Goal: Transaction & Acquisition: Purchase product/service

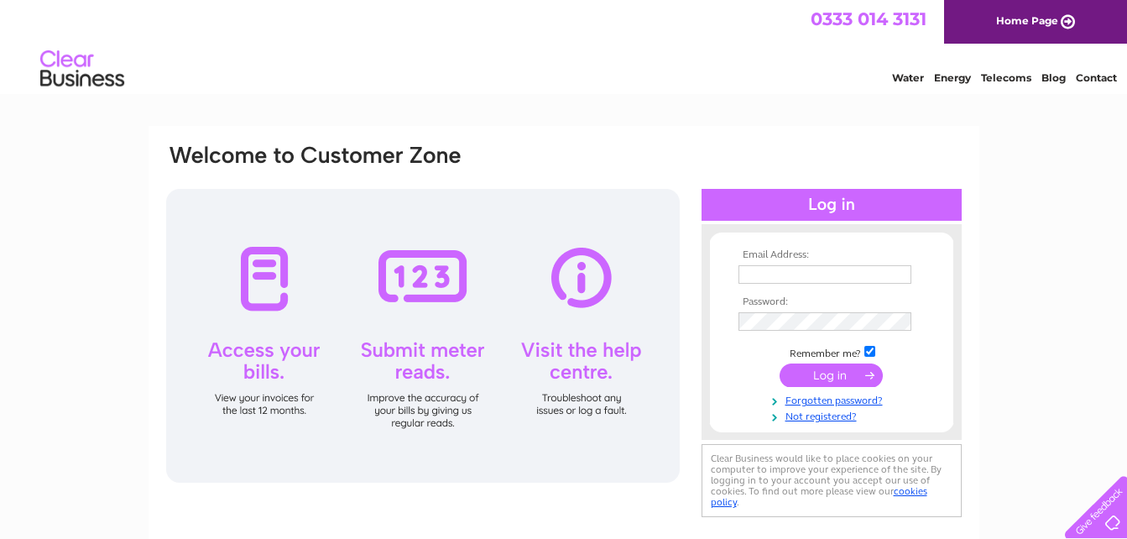
click at [759, 270] on input "text" at bounding box center [825, 274] width 173 height 18
type input "imane4mouaj@gmail.com"
click at [814, 378] on input "submit" at bounding box center [831, 374] width 103 height 23
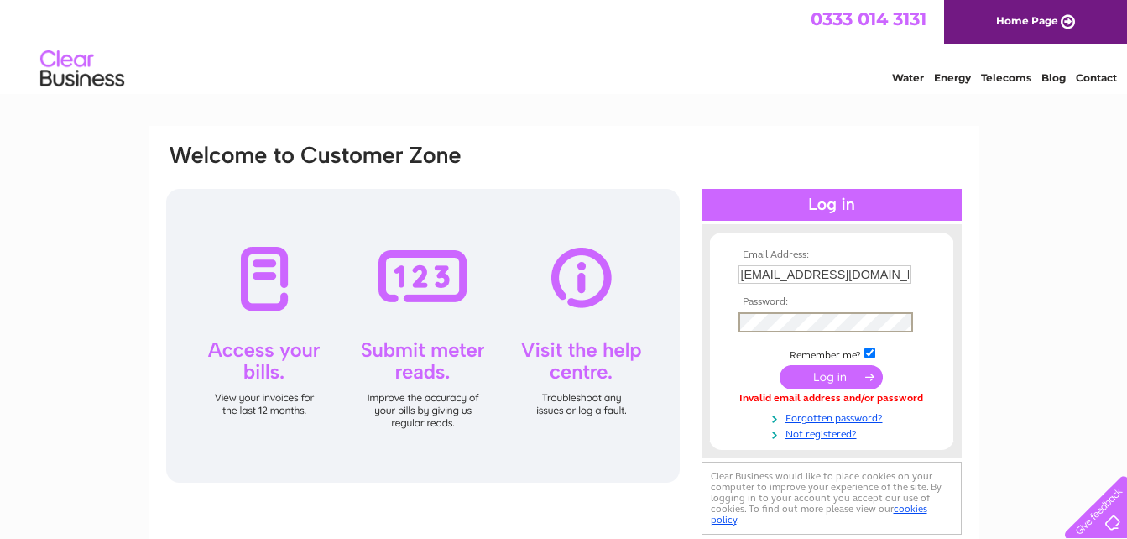
click at [780, 365] on input "submit" at bounding box center [831, 376] width 103 height 23
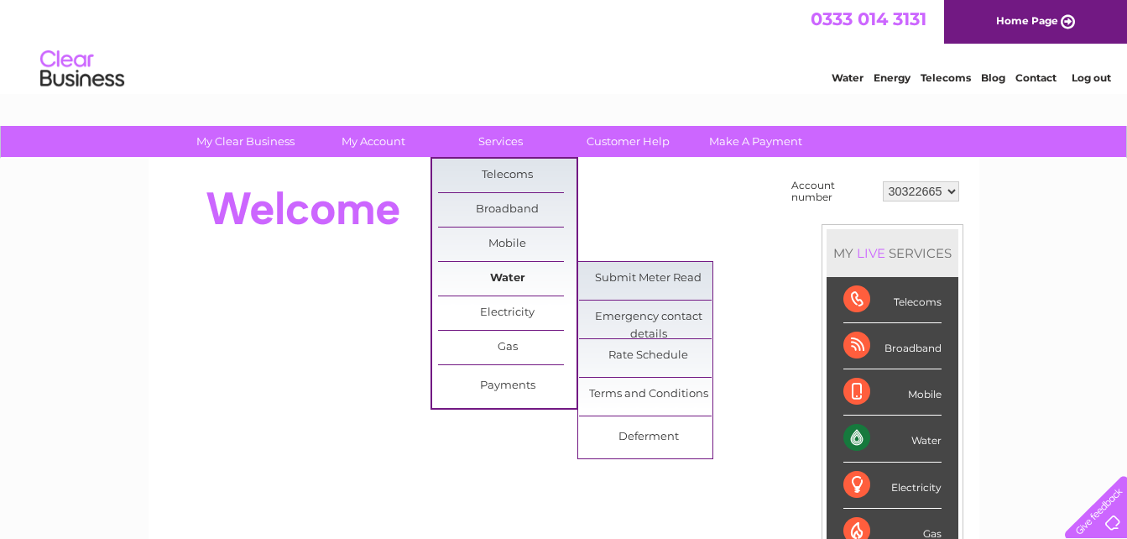
click at [504, 279] on link "Water" at bounding box center [507, 279] width 138 height 34
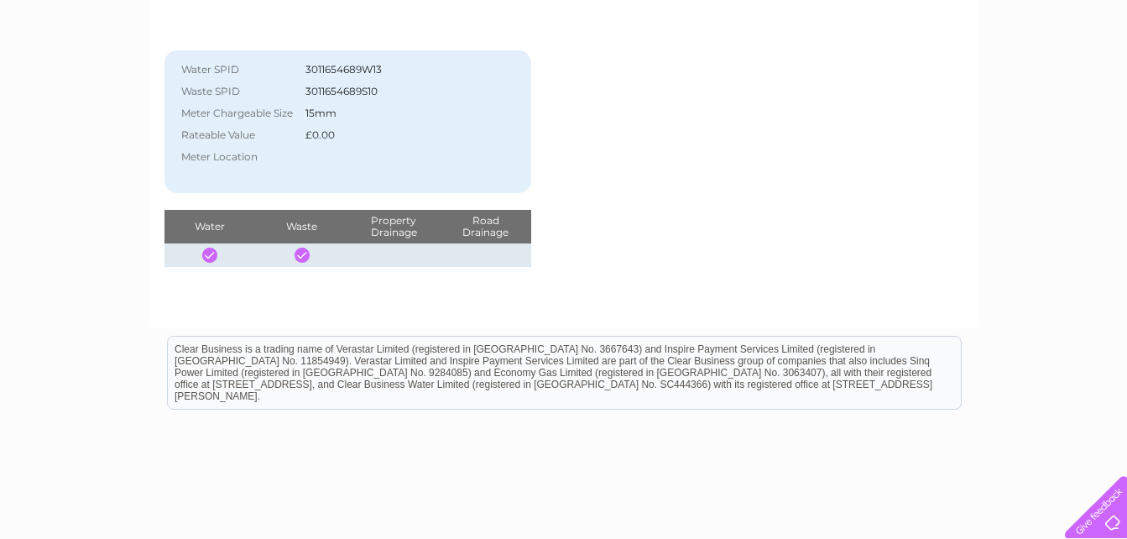
scroll to position [114, 0]
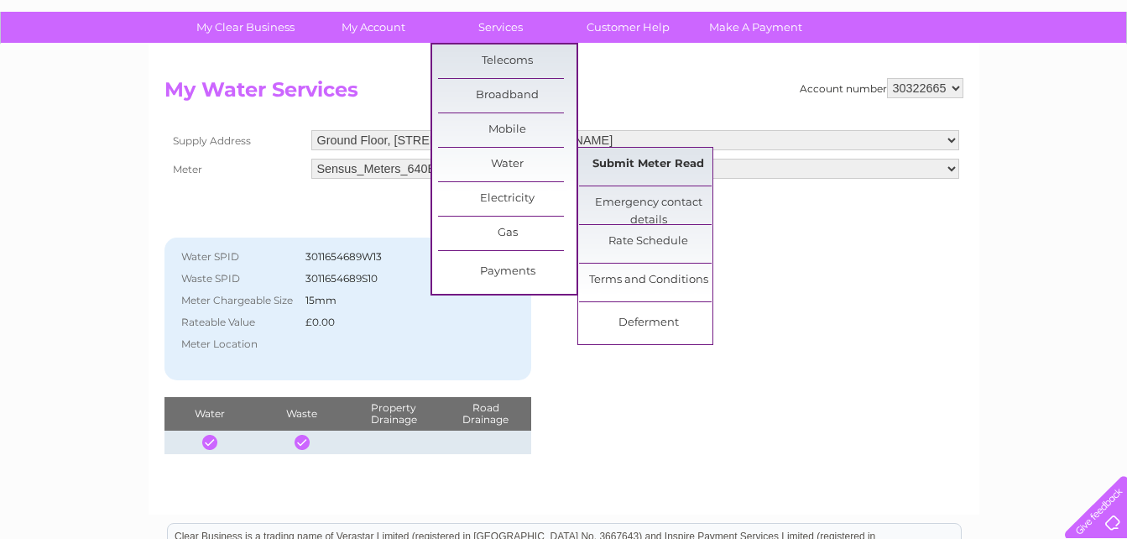
click at [608, 167] on link "Submit Meter Read" at bounding box center [648, 165] width 138 height 34
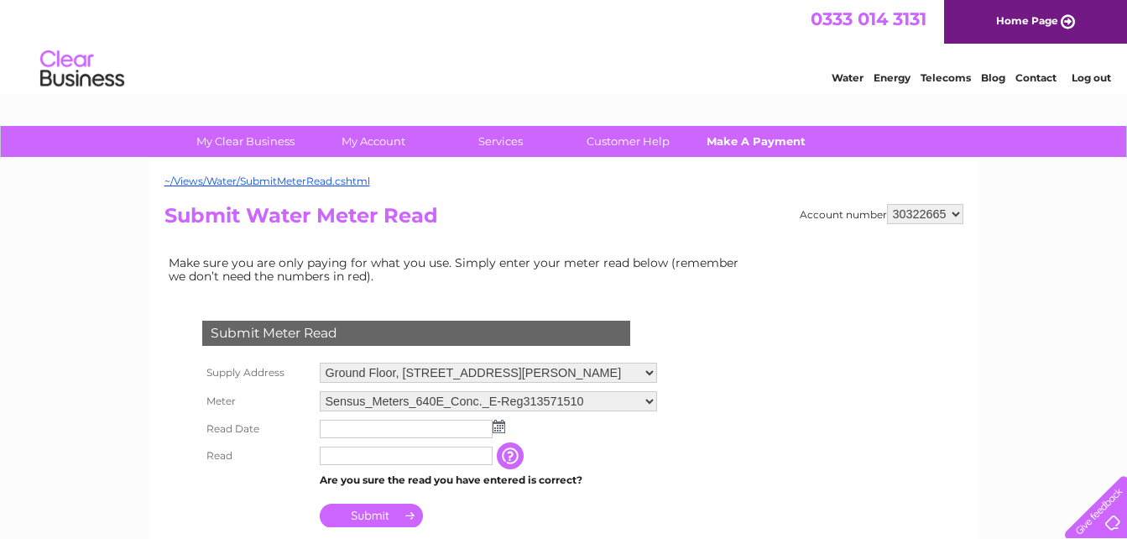
click at [749, 133] on link "Make A Payment" at bounding box center [755, 141] width 138 height 31
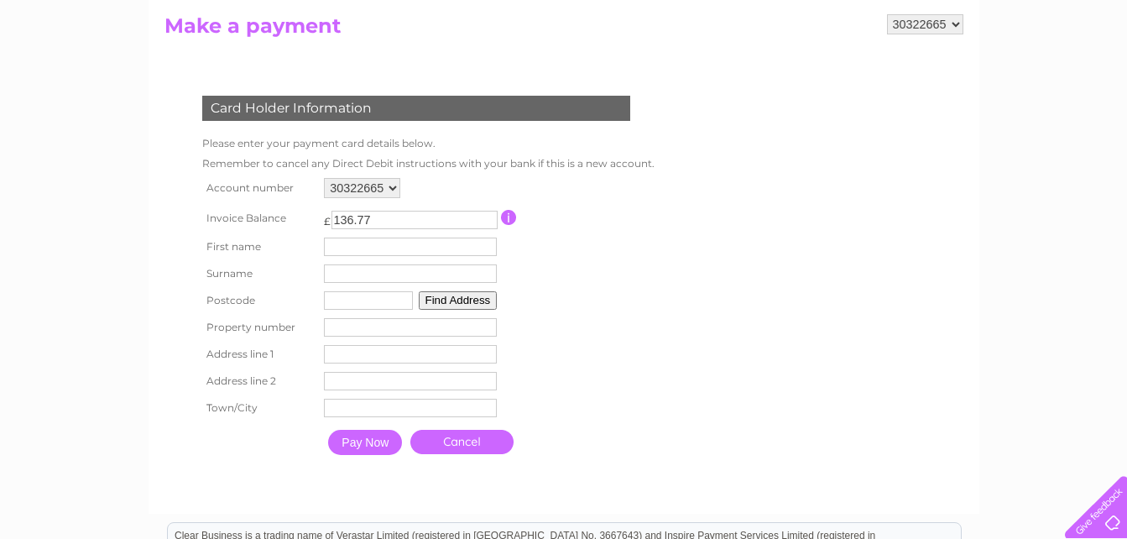
scroll to position [182, 0]
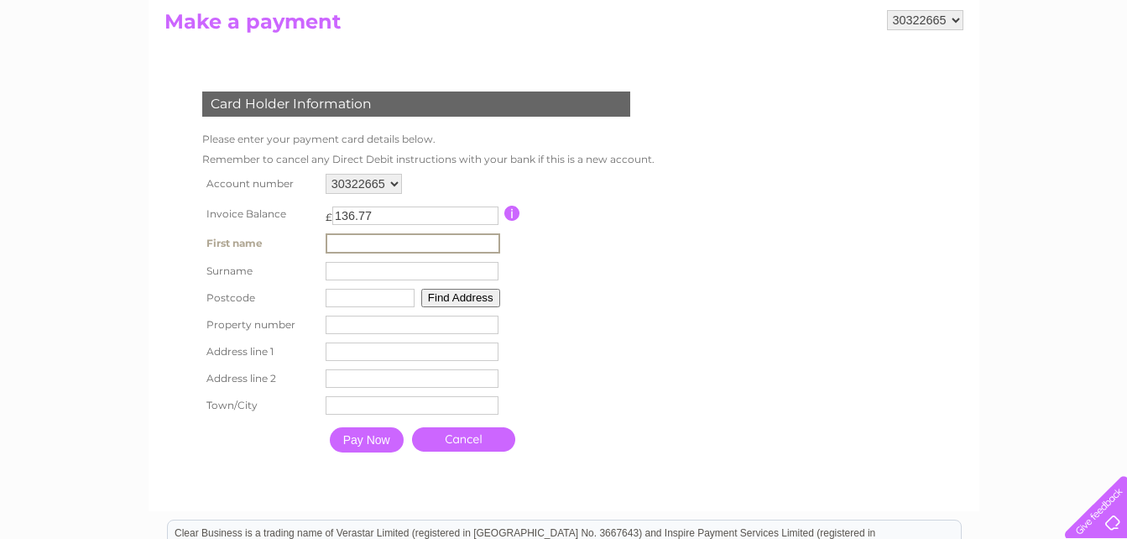
click at [340, 237] on input "text" at bounding box center [413, 243] width 175 height 20
type input "Imane"
type input "W9 3EF"
type input "Bloom Cosmetics LTD"
type input "350 Kilburn Lane"
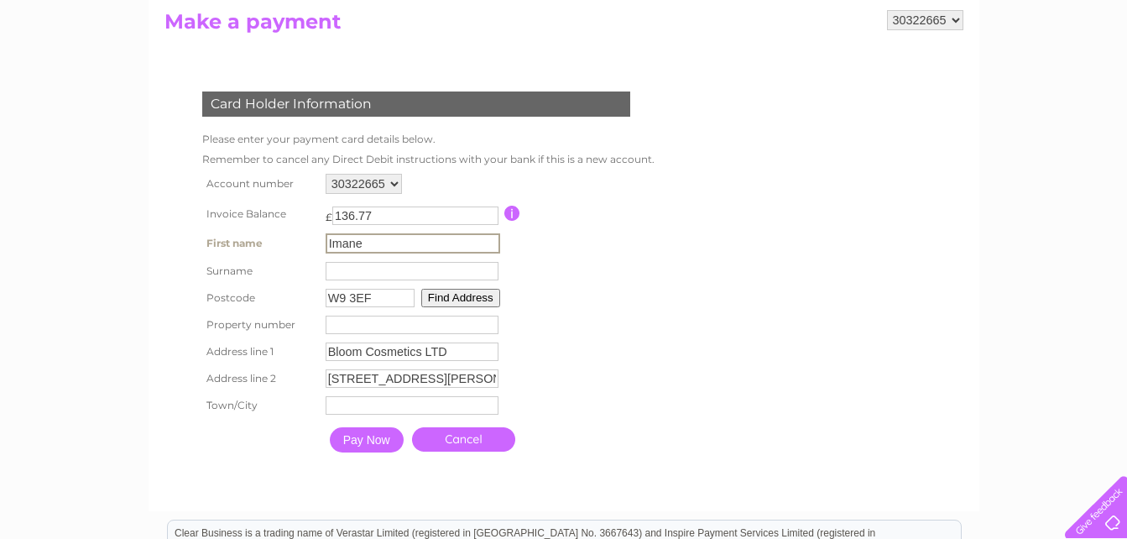
type input "[GEOGRAPHIC_DATA]"
click at [339, 280] on td "Surname" at bounding box center [410, 269] width 181 height 27
click at [337, 269] on input "text" at bounding box center [410, 269] width 173 height 18
type input "Mouaj"
click at [365, 440] on input "Pay Now" at bounding box center [365, 437] width 74 height 25
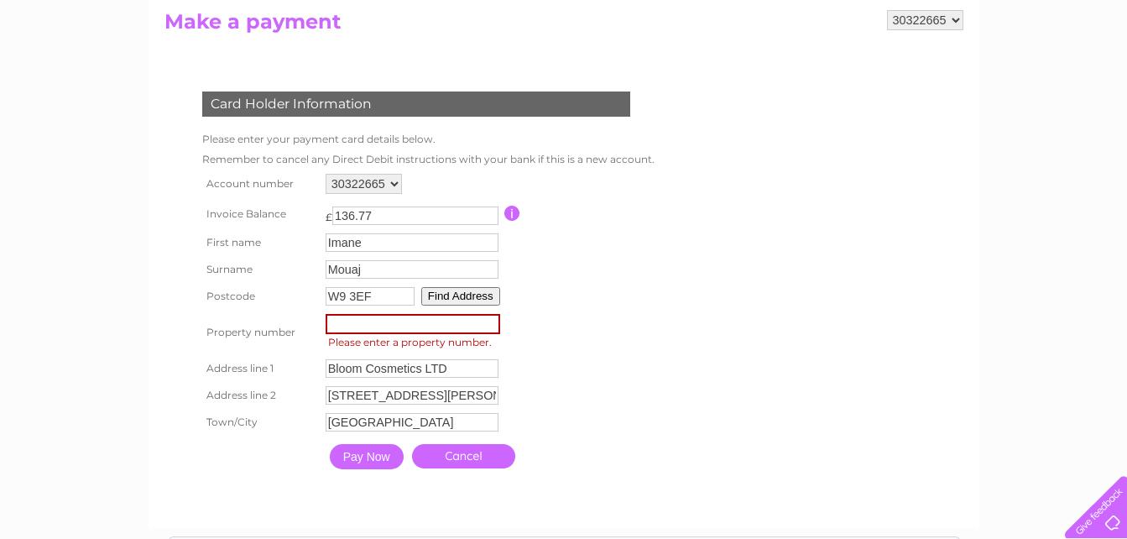
click at [353, 330] on input "number" at bounding box center [413, 324] width 175 height 20
type input "350"
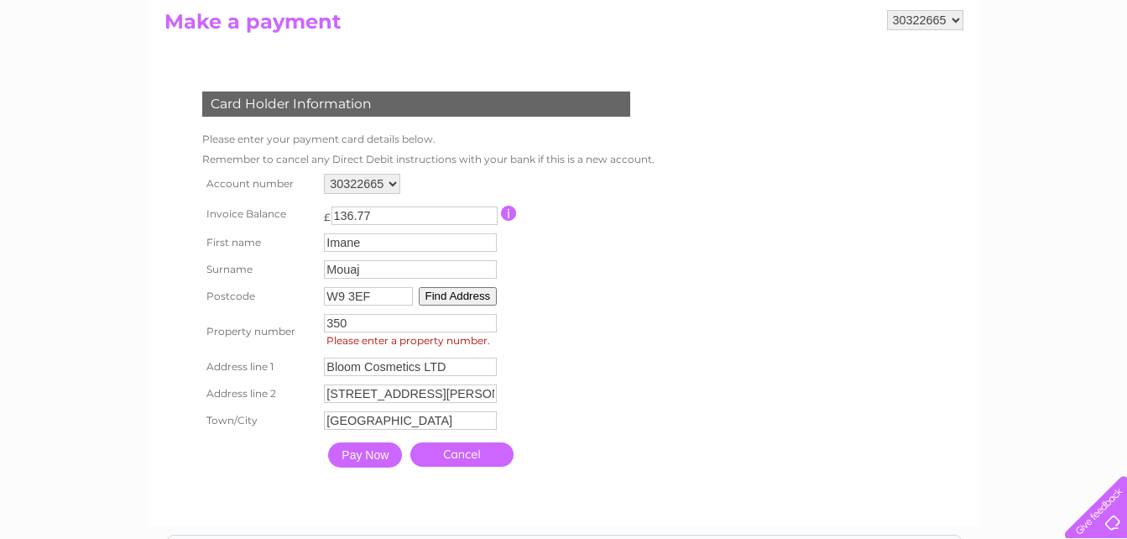
click at [358, 451] on input "Pay Now" at bounding box center [365, 454] width 74 height 25
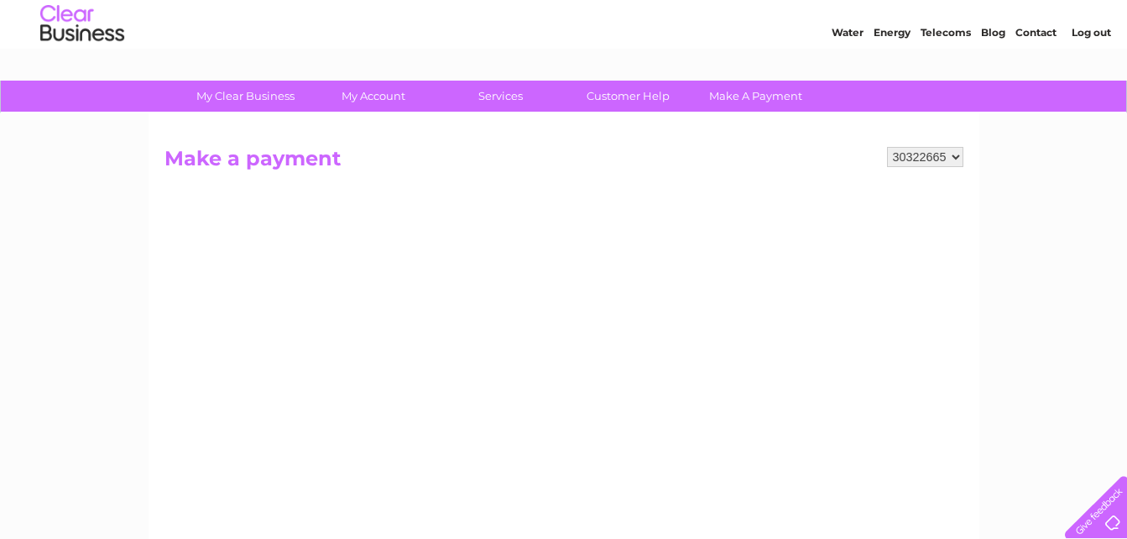
scroll to position [44, 0]
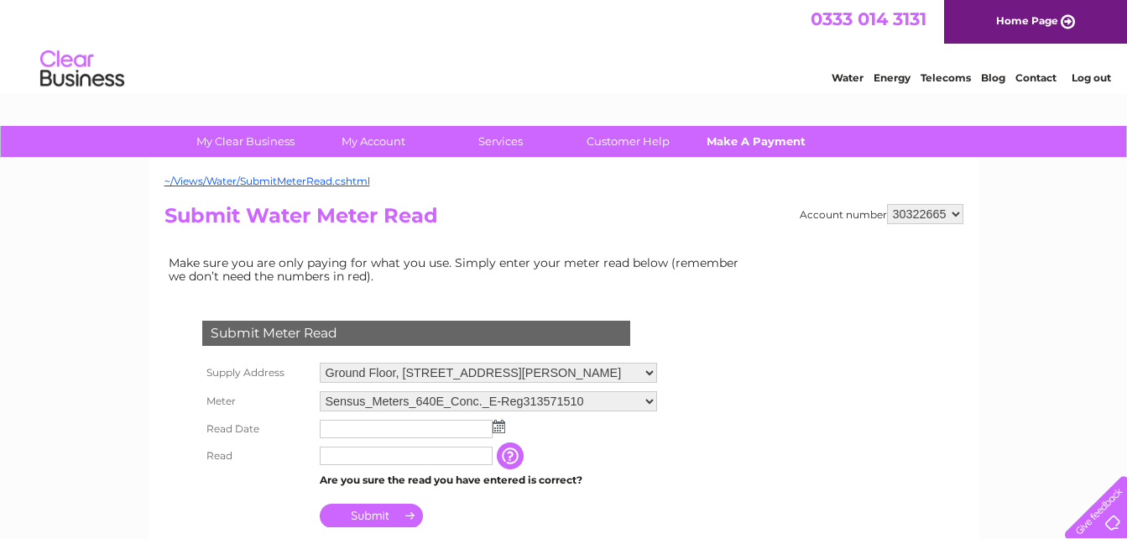
click at [733, 136] on link "Make A Payment" at bounding box center [755, 141] width 138 height 31
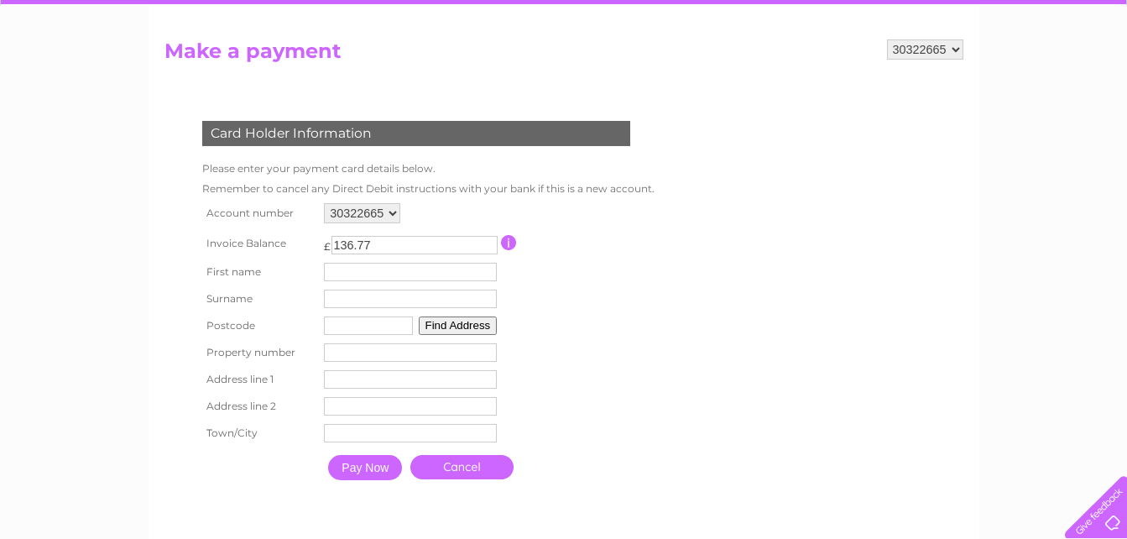
scroll to position [154, 0]
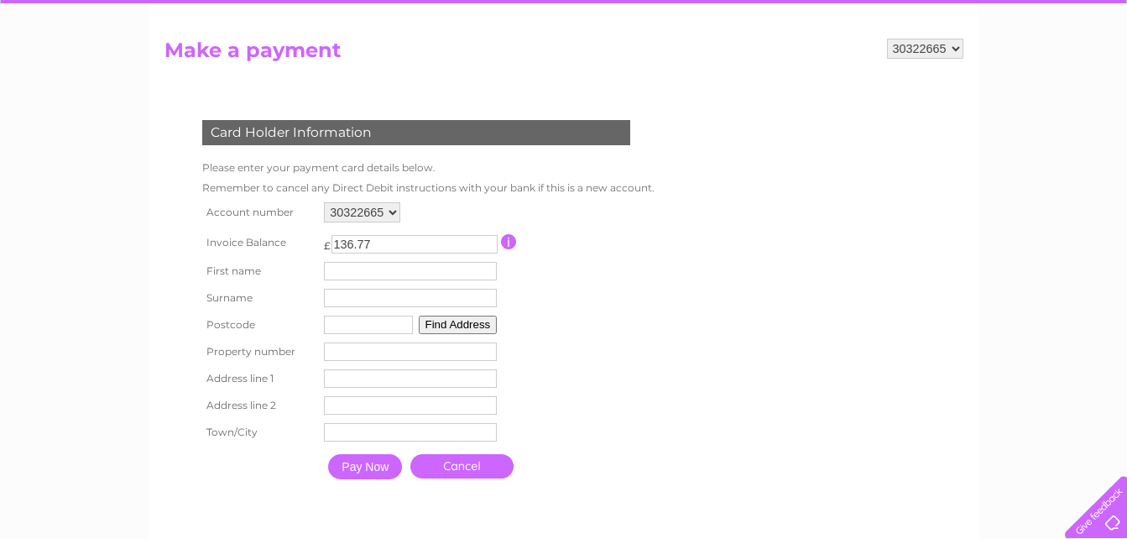
click at [342, 269] on input "text" at bounding box center [410, 271] width 173 height 18
type input "Imane"
type input "Mouaj"
type input "NW2 3UD"
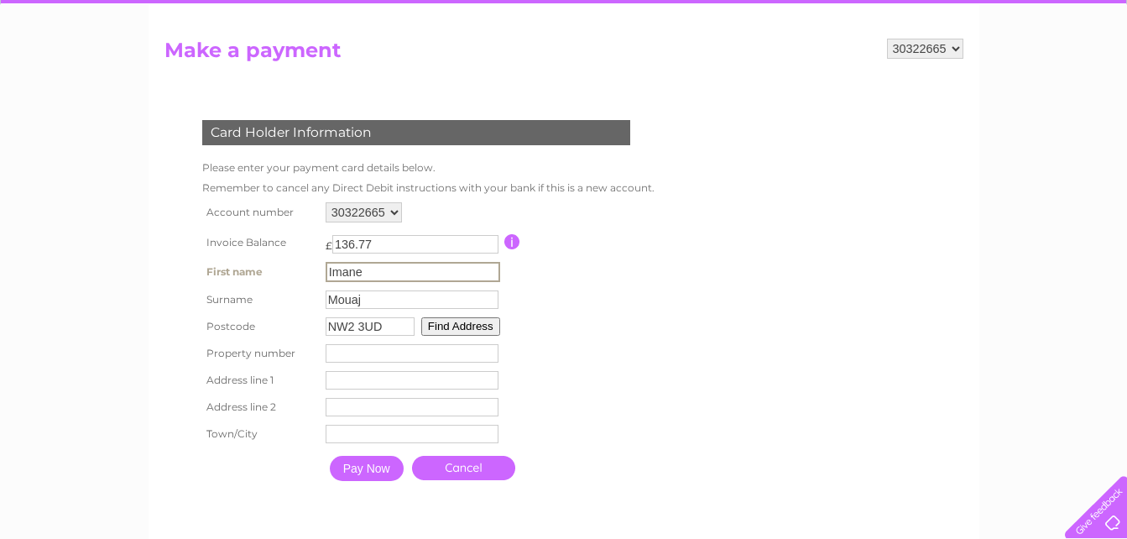
type input "Flat [STREET_ADDRESS]"
type input "[GEOGRAPHIC_DATA]"
click at [361, 356] on input "number" at bounding box center [412, 353] width 173 height 18
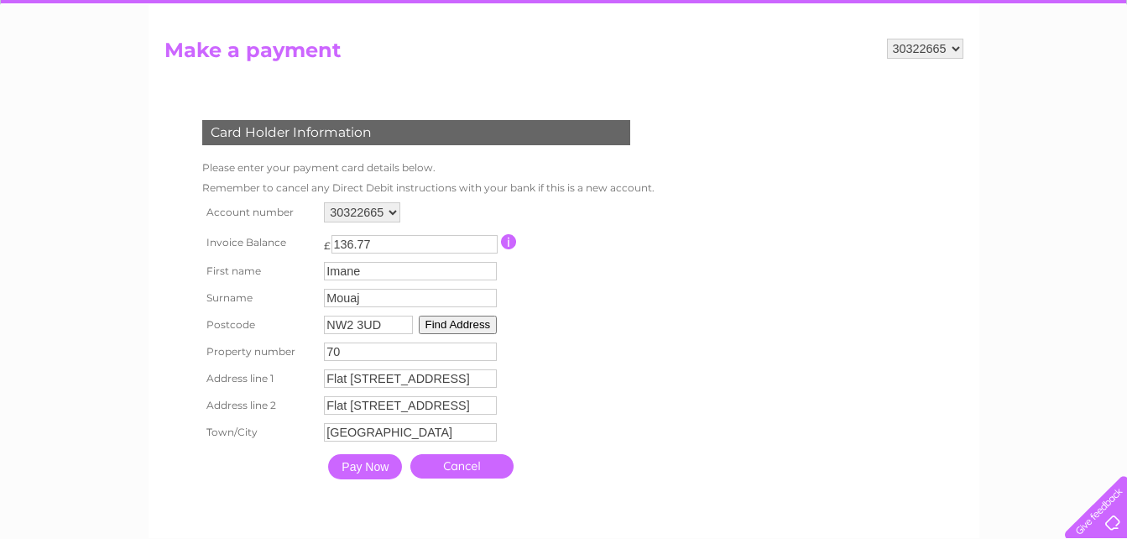
type input "70"
click at [364, 466] on input "Pay Now" at bounding box center [365, 466] width 74 height 25
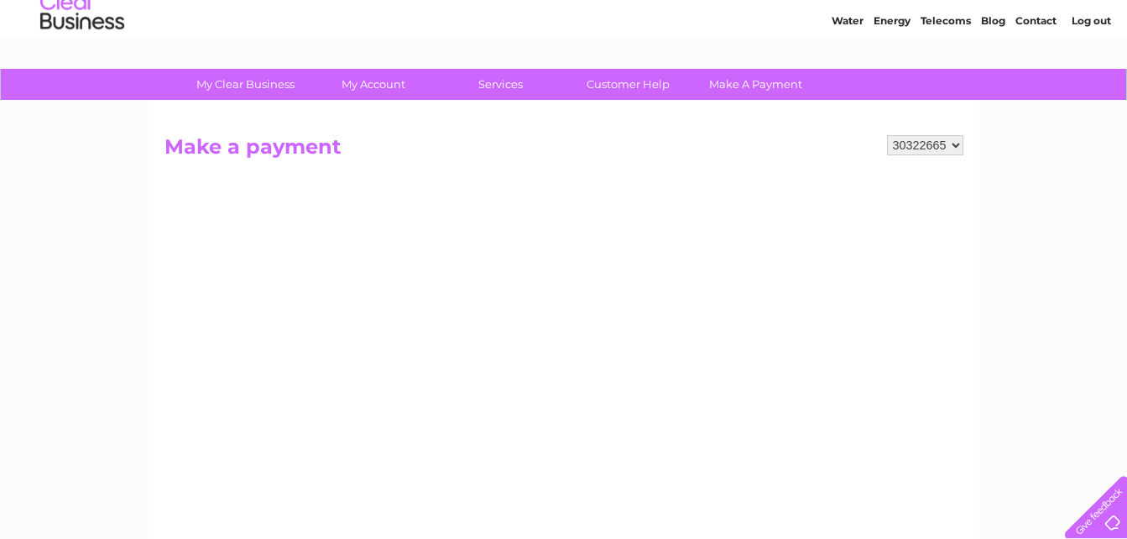
scroll to position [0, 0]
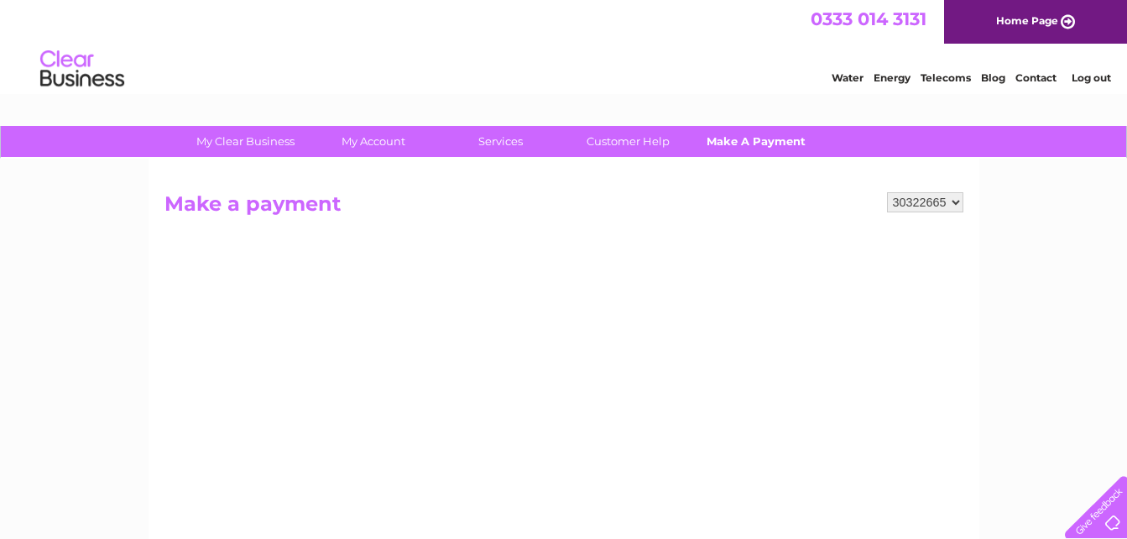
click at [748, 138] on link "Make A Payment" at bounding box center [755, 141] width 138 height 31
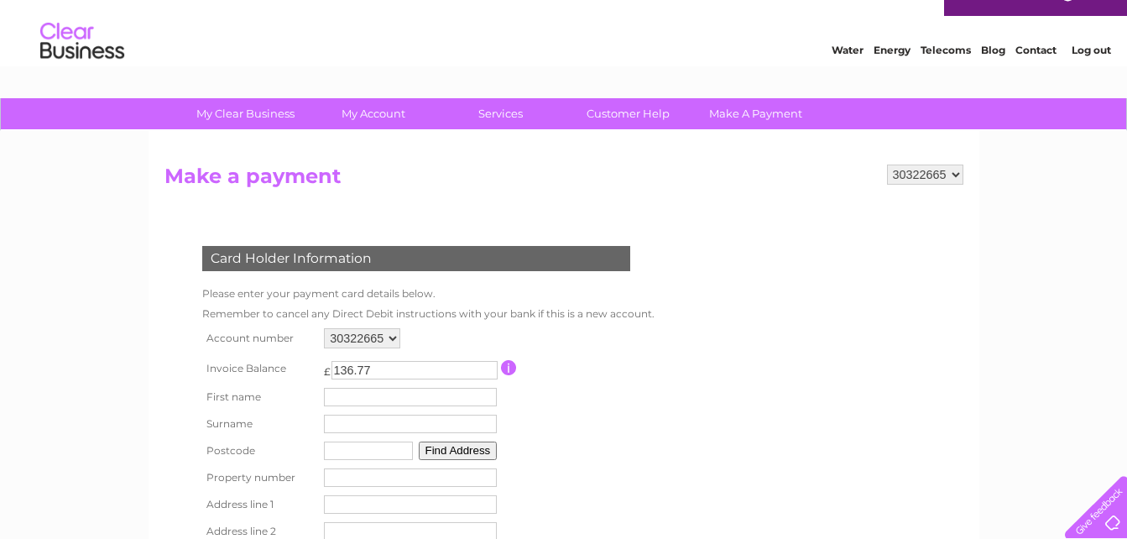
scroll to position [27, 0]
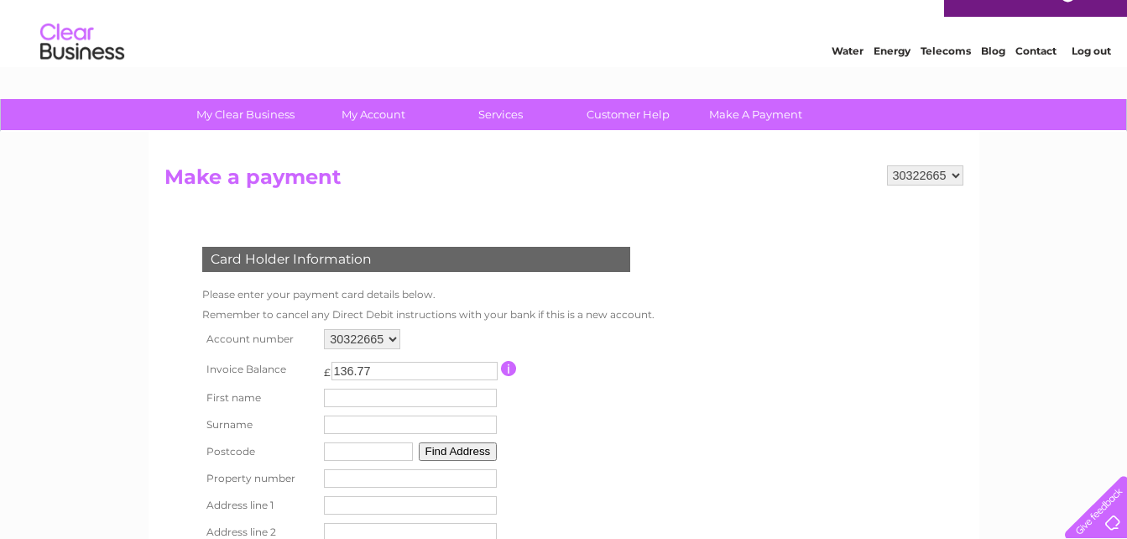
click at [953, 174] on select "30322665" at bounding box center [925, 175] width 76 height 20
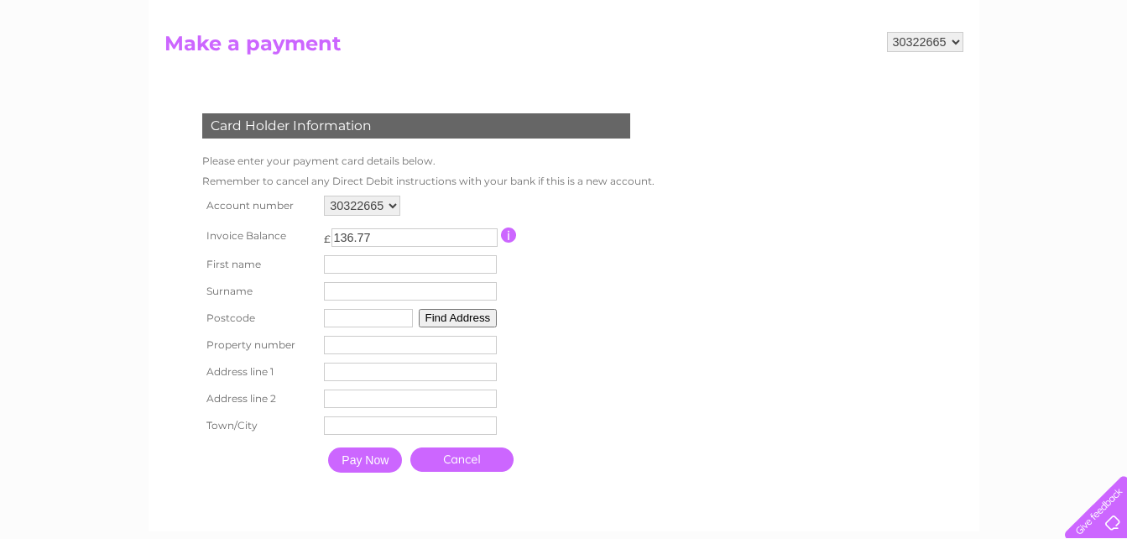
scroll to position [161, 0]
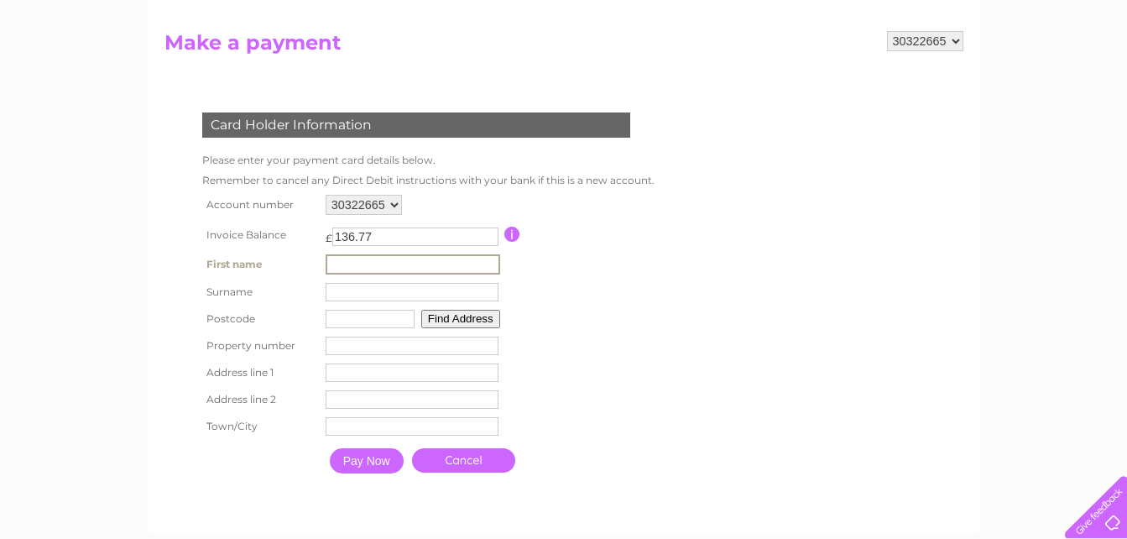
click at [351, 258] on input "text" at bounding box center [413, 264] width 175 height 20
type input "Imane"
type input "Mouaj"
type input "NW2 3UD"
type input "70"
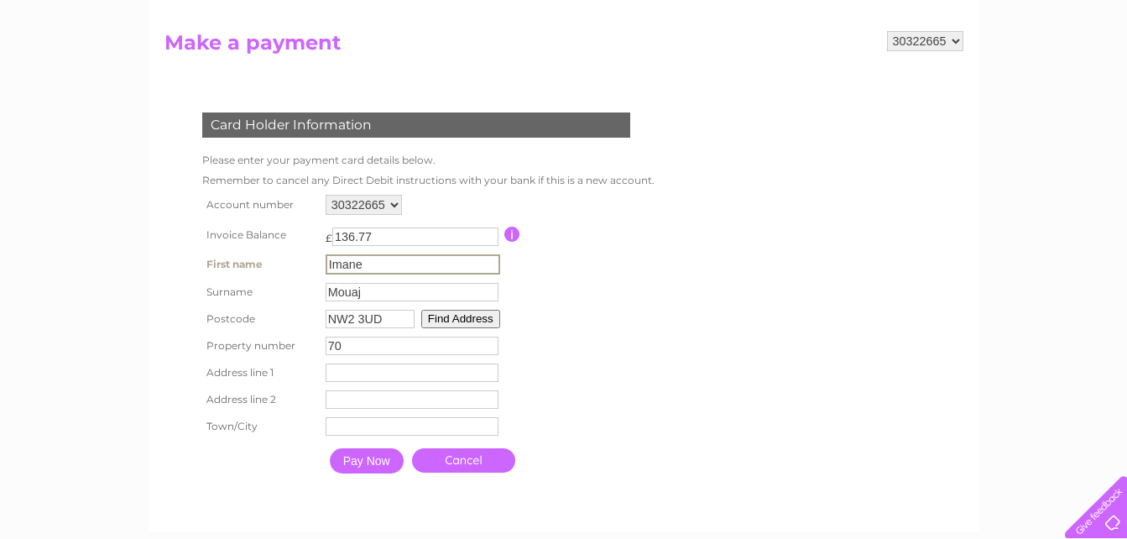
type input "Flat [STREET_ADDRESS]"
type input "[GEOGRAPHIC_DATA]"
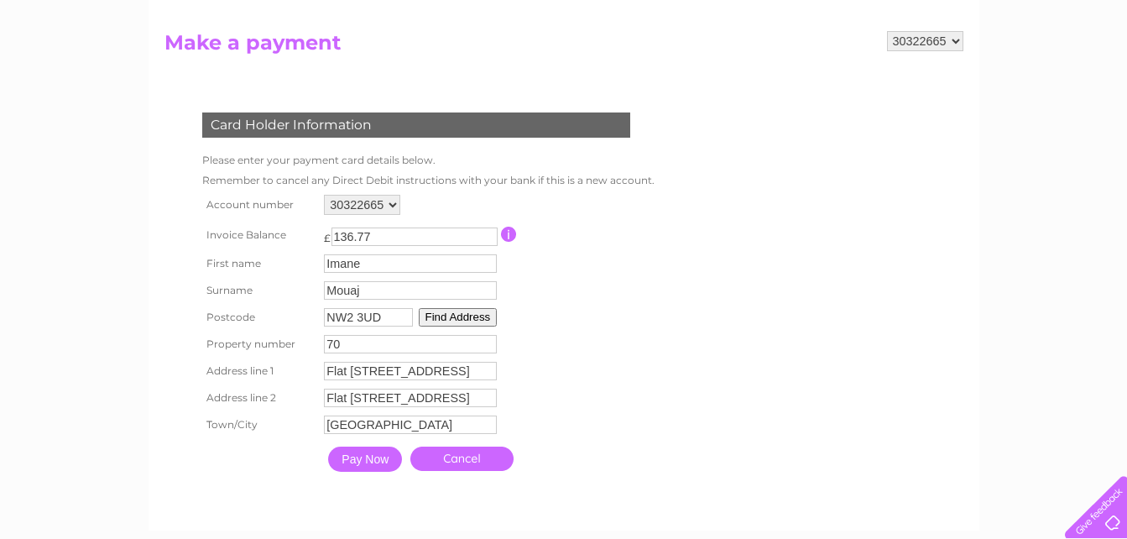
click at [357, 465] on input "Pay Now" at bounding box center [365, 458] width 74 height 25
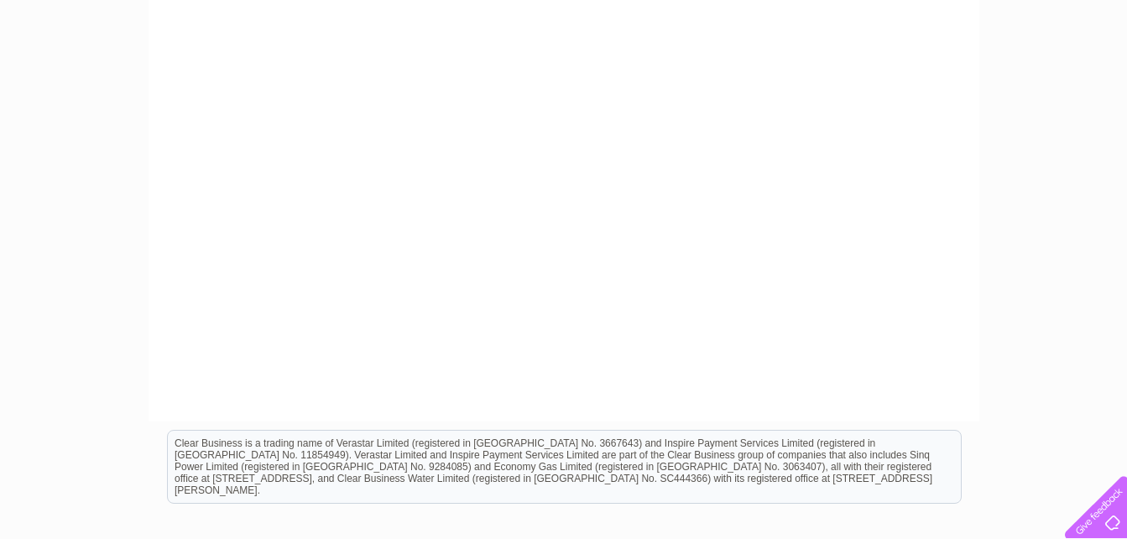
scroll to position [594, 0]
click at [994, 414] on div "My Clear Business Login Details My Details My Preferences Link Account My Accou…" at bounding box center [563, 120] width 1127 height 1176
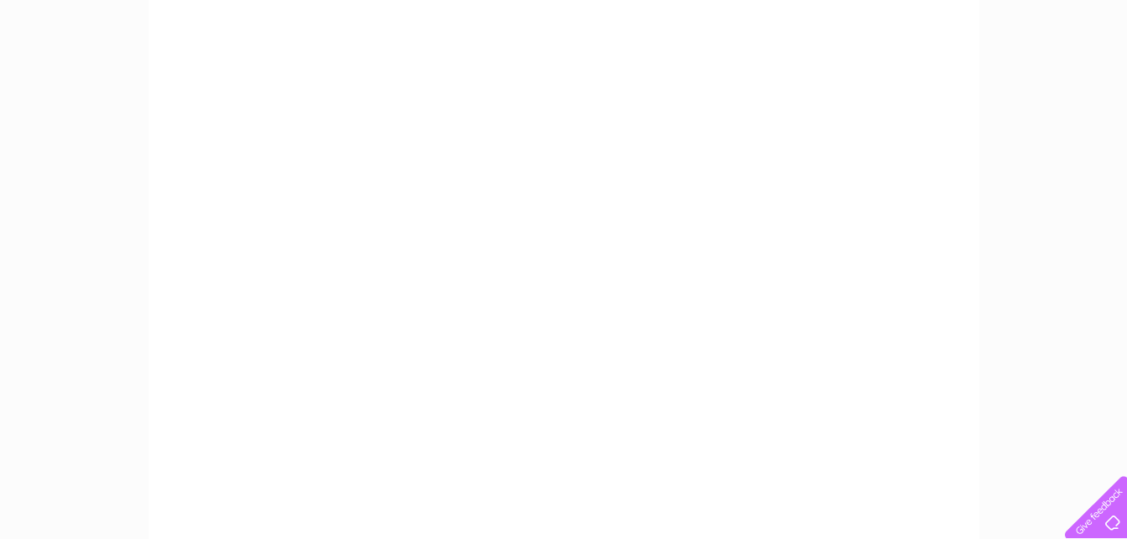
scroll to position [293, 0]
click at [1077, 147] on div "My Clear Business Login Details My Details My Preferences Link Account My Accou…" at bounding box center [563, 421] width 1127 height 1176
